Goal: Information Seeking & Learning: Learn about a topic

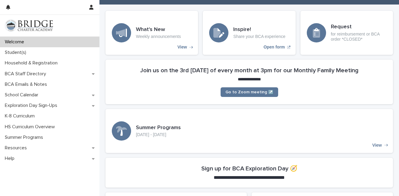
scroll to position [62, 0]
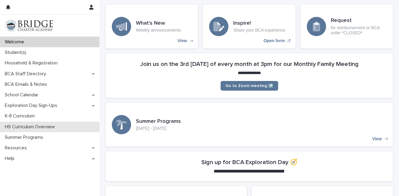
click at [29, 125] on p "HS Curriculum Overview" at bounding box center [30, 127] width 57 height 6
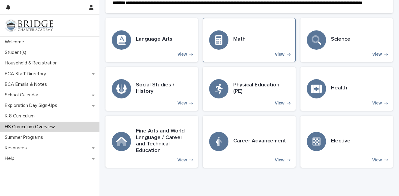
scroll to position [168, 0]
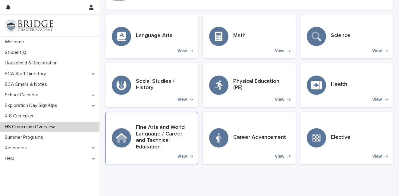
click at [172, 143] on h3 "Fine Arts and World Language / Career and Technical Education" at bounding box center [164, 137] width 56 height 26
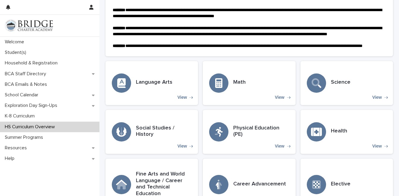
scroll to position [193, 0]
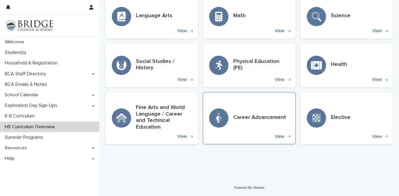
click at [248, 119] on h3 "Career Advancement" at bounding box center [259, 117] width 53 height 7
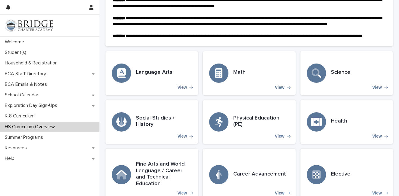
scroll to position [193, 0]
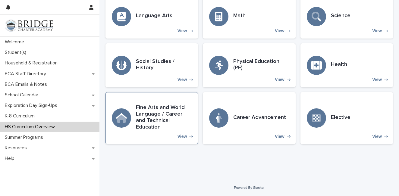
click at [167, 120] on h3 "Fine Arts and World Language / Career and Technical Education" at bounding box center [164, 118] width 56 height 26
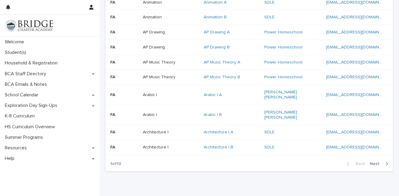
scroll to position [452, 0]
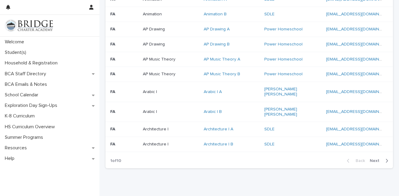
click at [382, 159] on span "Next" at bounding box center [376, 161] width 13 height 4
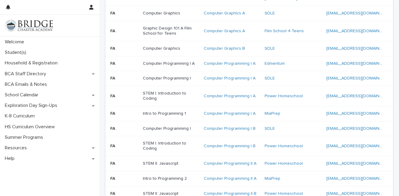
scroll to position [478, 0]
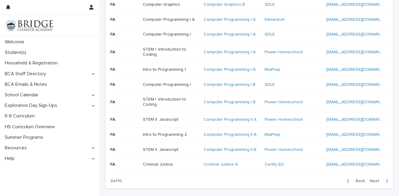
click at [376, 179] on span "Next" at bounding box center [376, 181] width 13 height 4
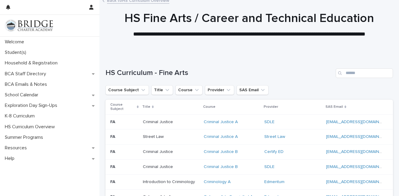
scroll to position [0, 0]
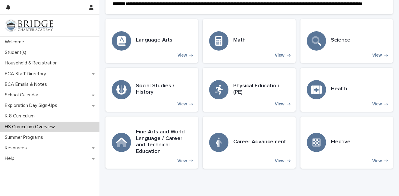
scroll to position [193, 0]
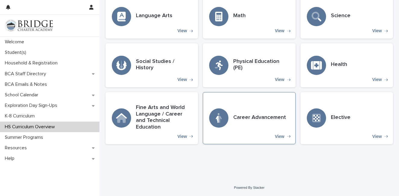
click at [258, 121] on h3 "Career Advancement" at bounding box center [259, 117] width 53 height 7
